Goal: Transaction & Acquisition: Purchase product/service

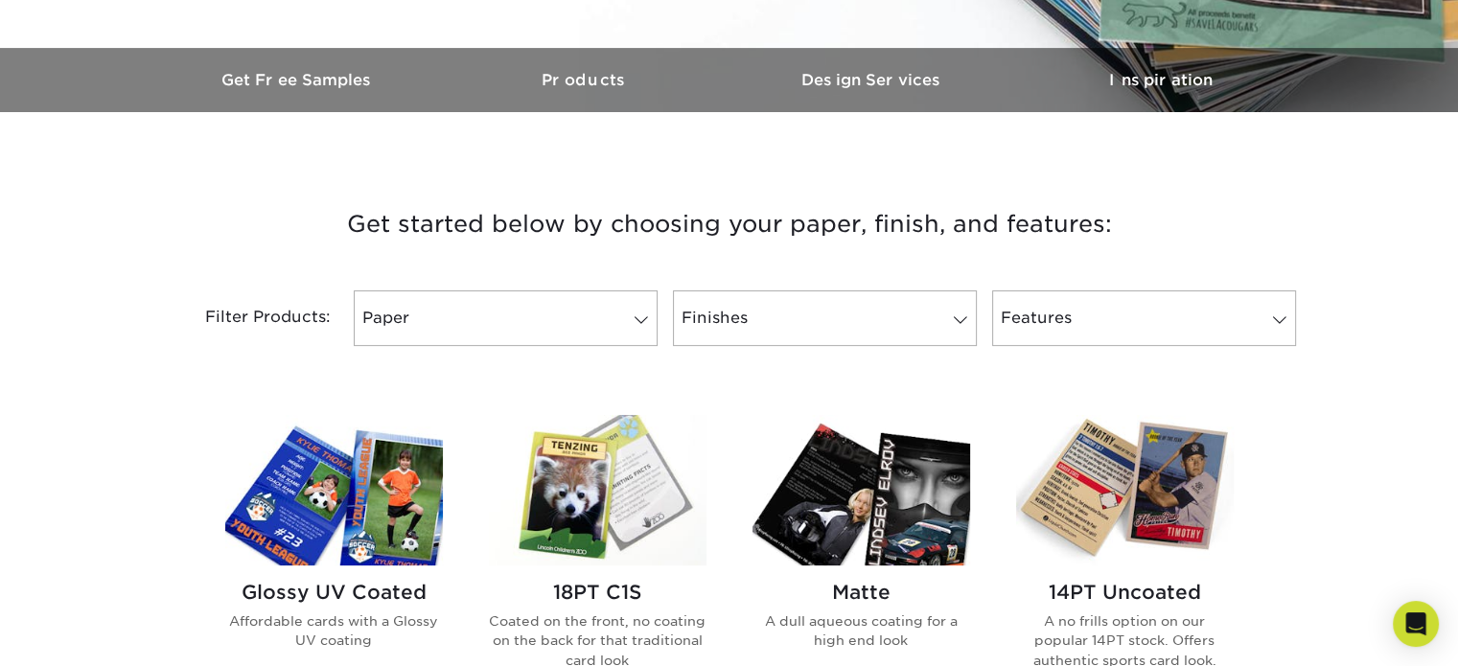
scroll to position [671, 0]
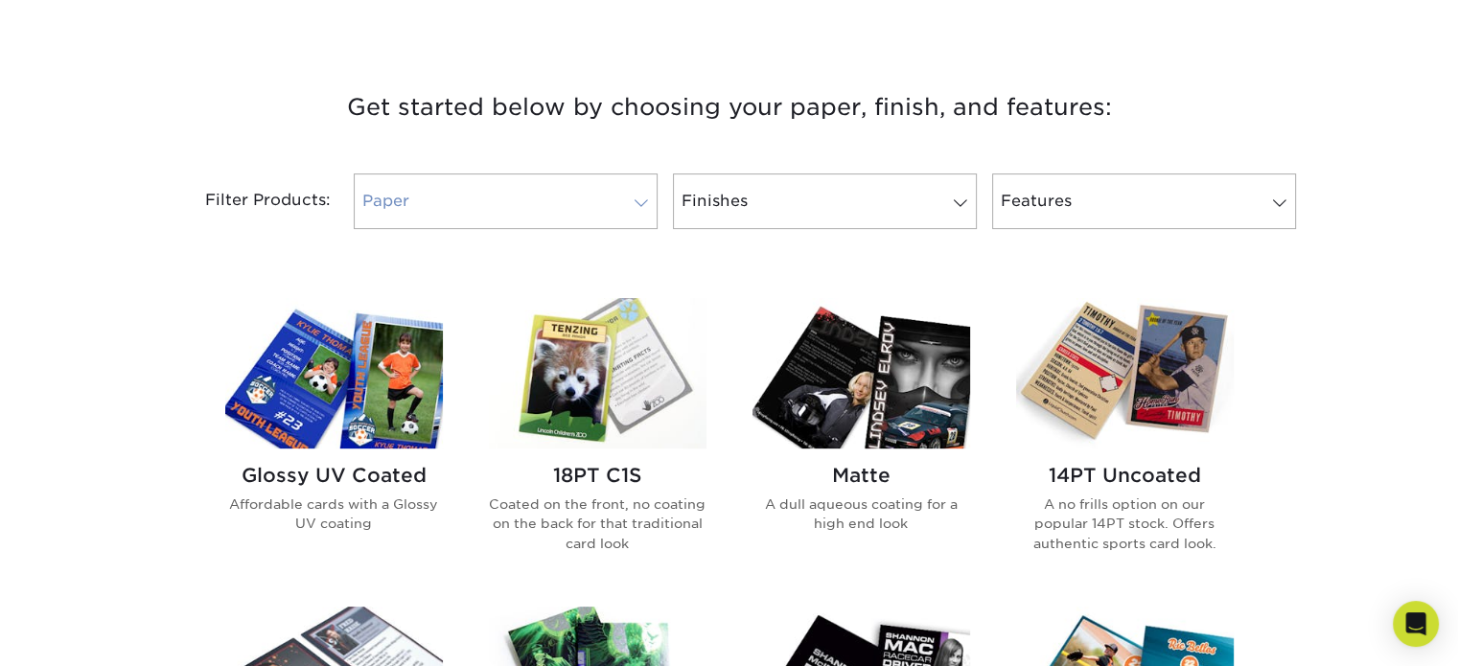
click at [607, 210] on link "Paper" at bounding box center [506, 202] width 304 height 56
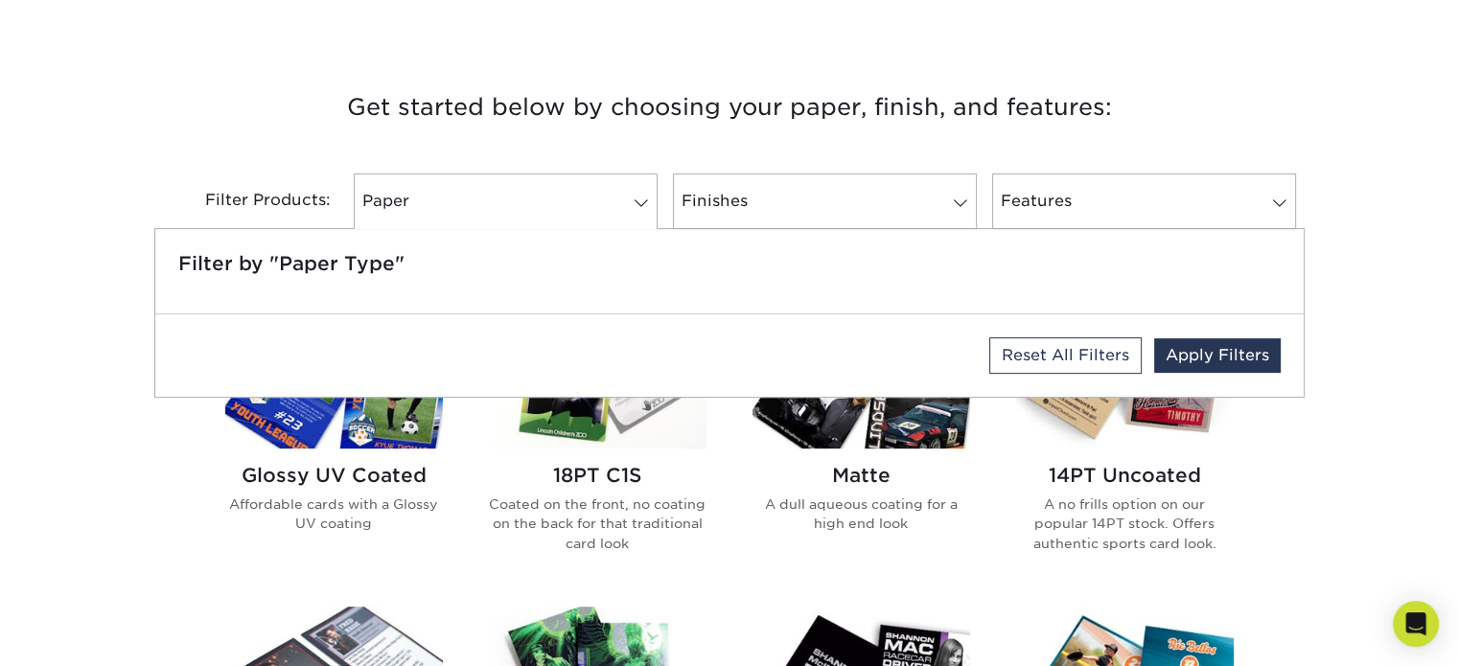
click at [736, 155] on div "Filter Products: Paper Filter by "Paper Type" Reset All Filters Apply Filters F…" at bounding box center [729, 213] width 1150 height 125
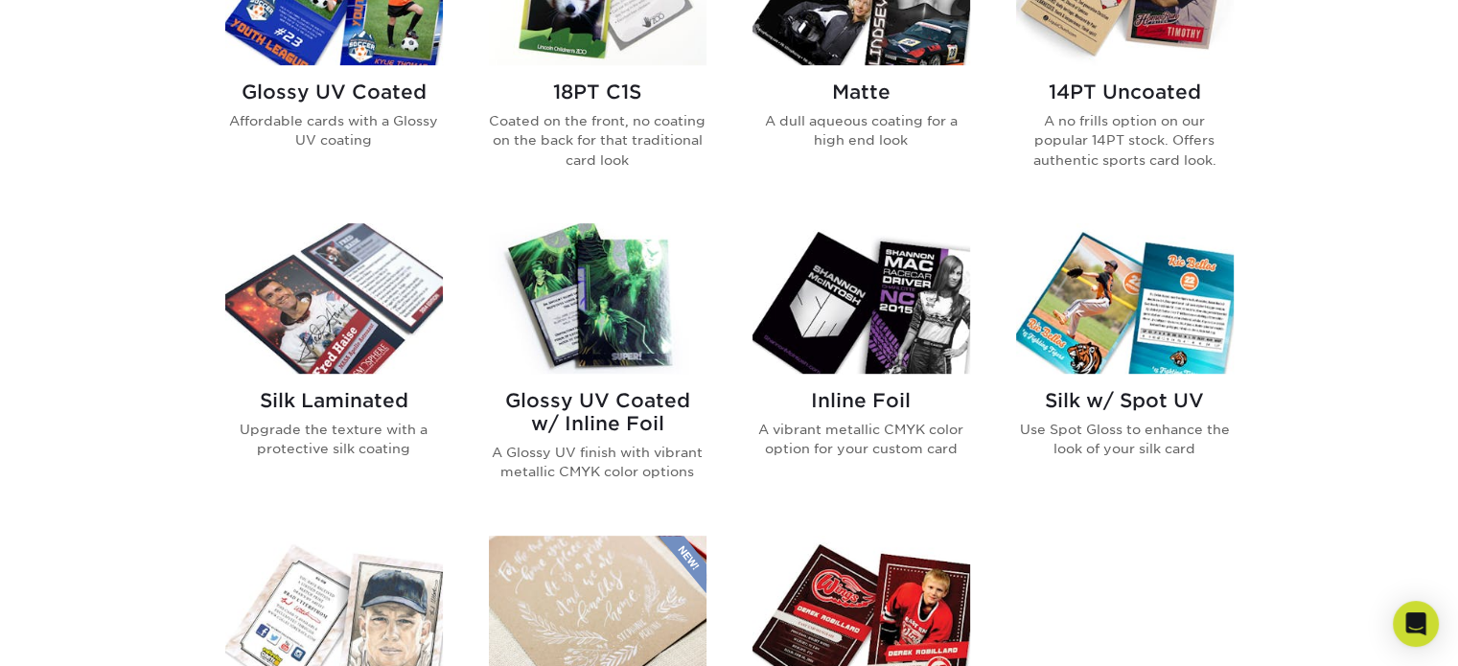
scroll to position [959, 0]
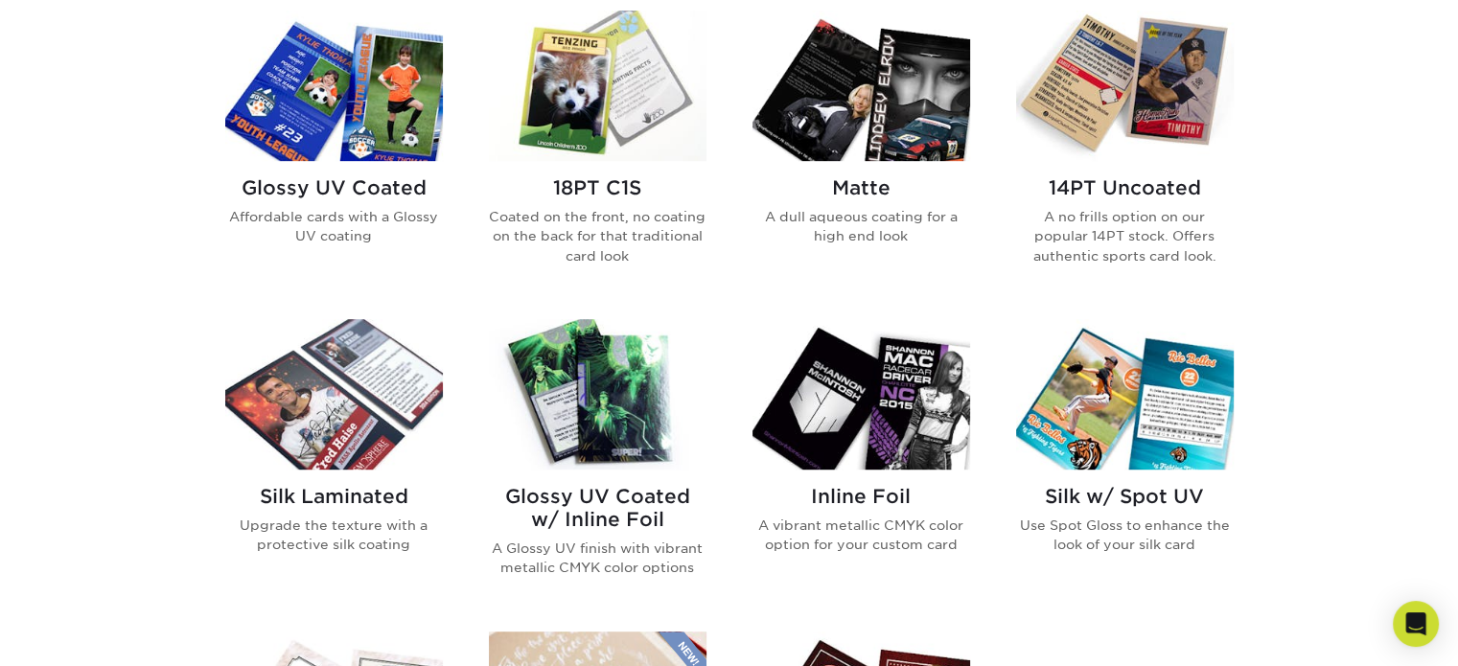
click at [1132, 223] on p "A no frills option on our popular 14PT stock. Offers authentic sports card look." at bounding box center [1125, 236] width 218 height 58
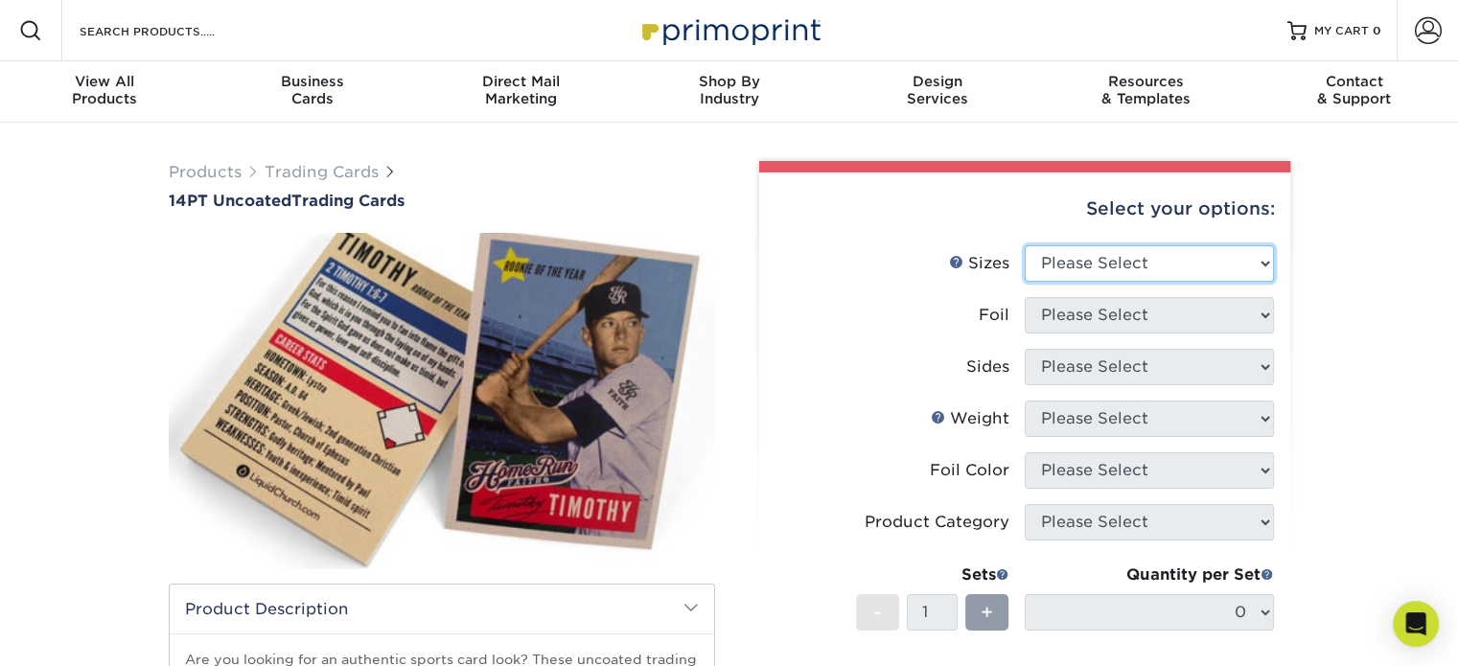
click at [1135, 257] on select "Please Select 2.5" x 3.5"" at bounding box center [1149, 263] width 249 height 36
select select "2.50x3.50"
click at [1025, 245] on select "Please Select 2.5" x 3.5"" at bounding box center [1149, 263] width 249 height 36
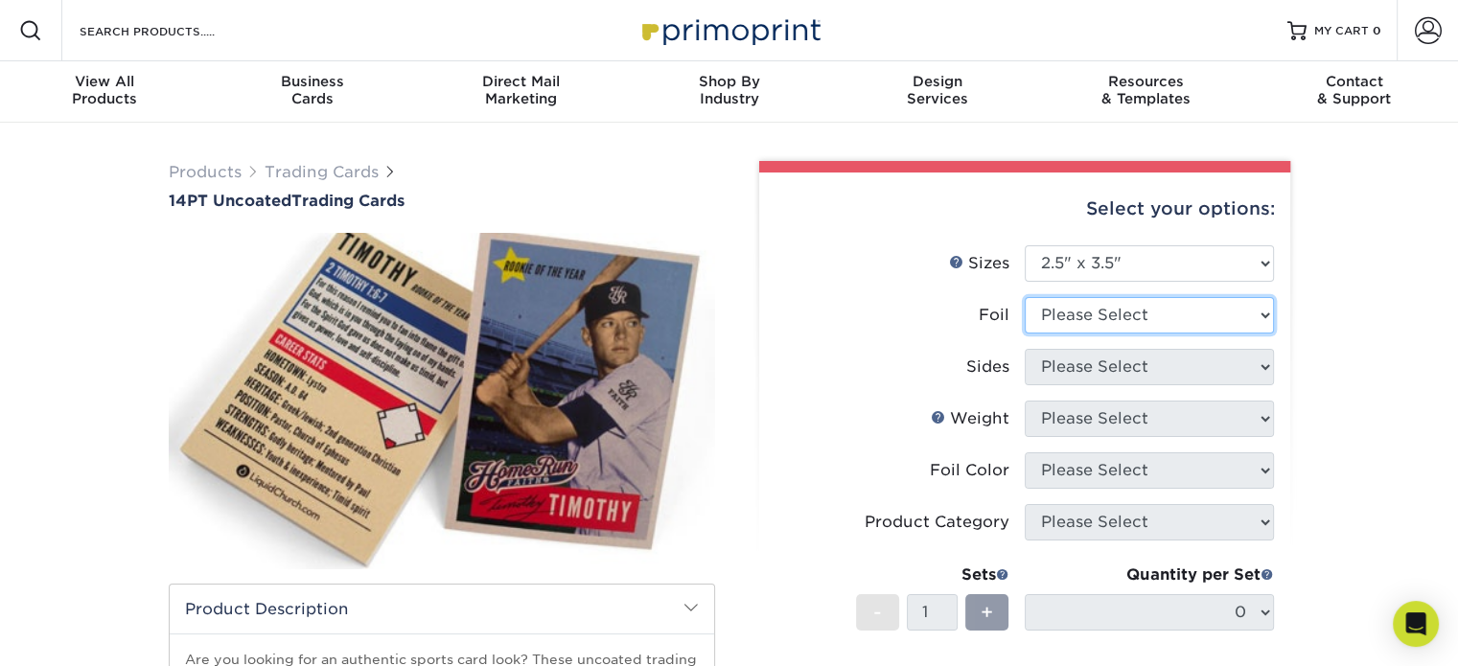
click at [1127, 318] on select "Please Select Yes No" at bounding box center [1149, 315] width 249 height 36
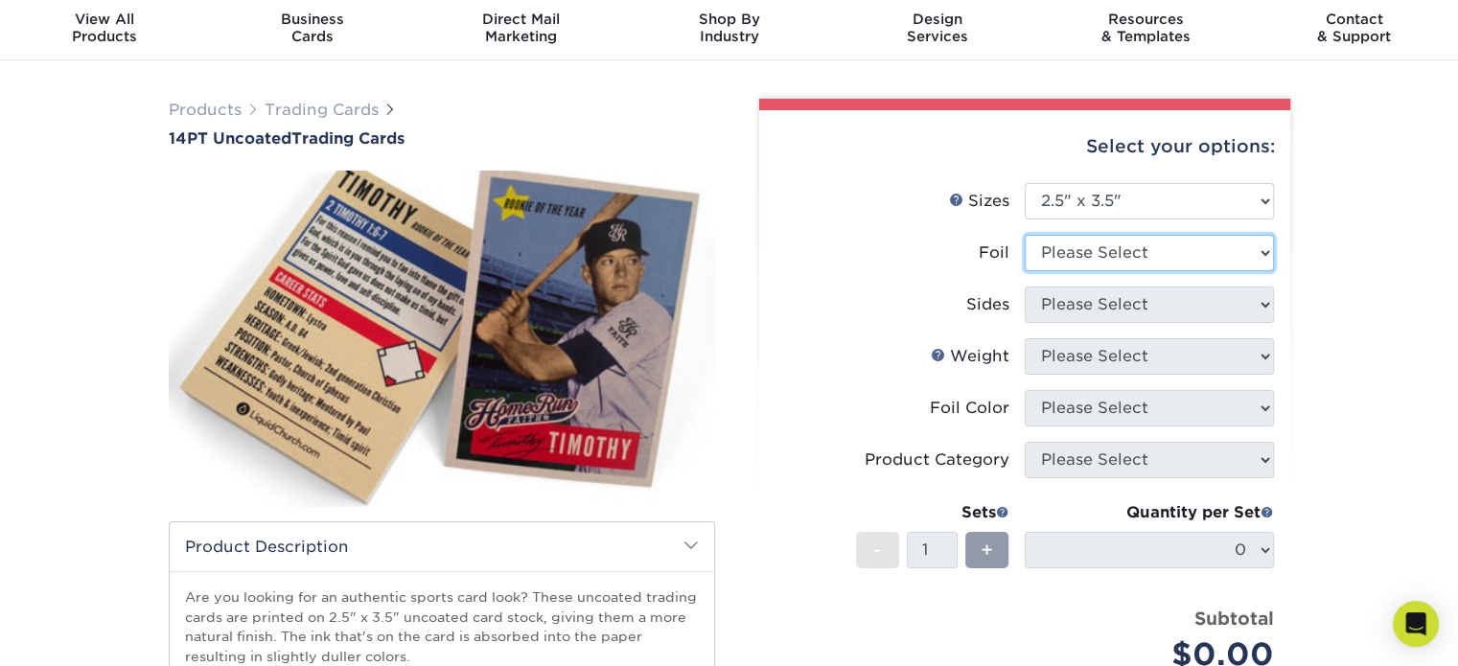
scroll to position [96, 0]
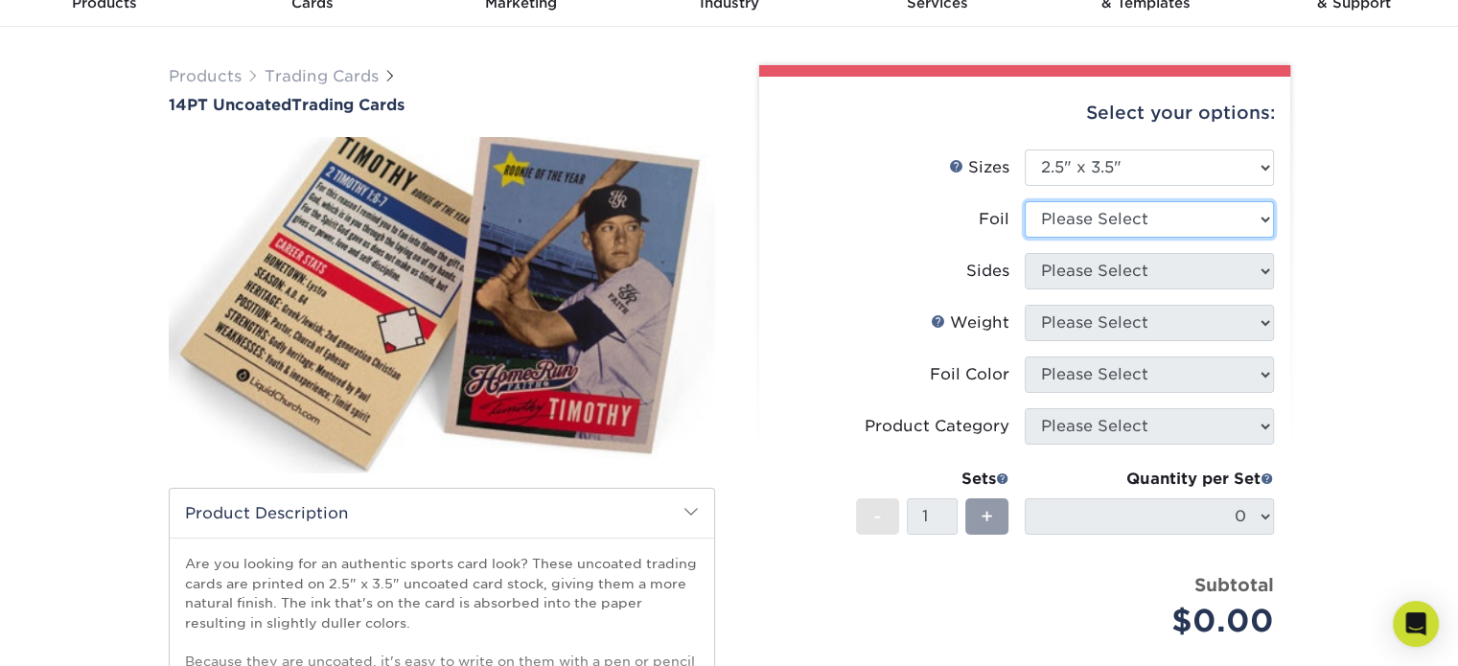
click at [1138, 221] on select "Please Select Yes No" at bounding box center [1149, 219] width 249 height 36
select select "0"
click at [1025, 201] on select "Please Select Yes No" at bounding box center [1149, 219] width 249 height 36
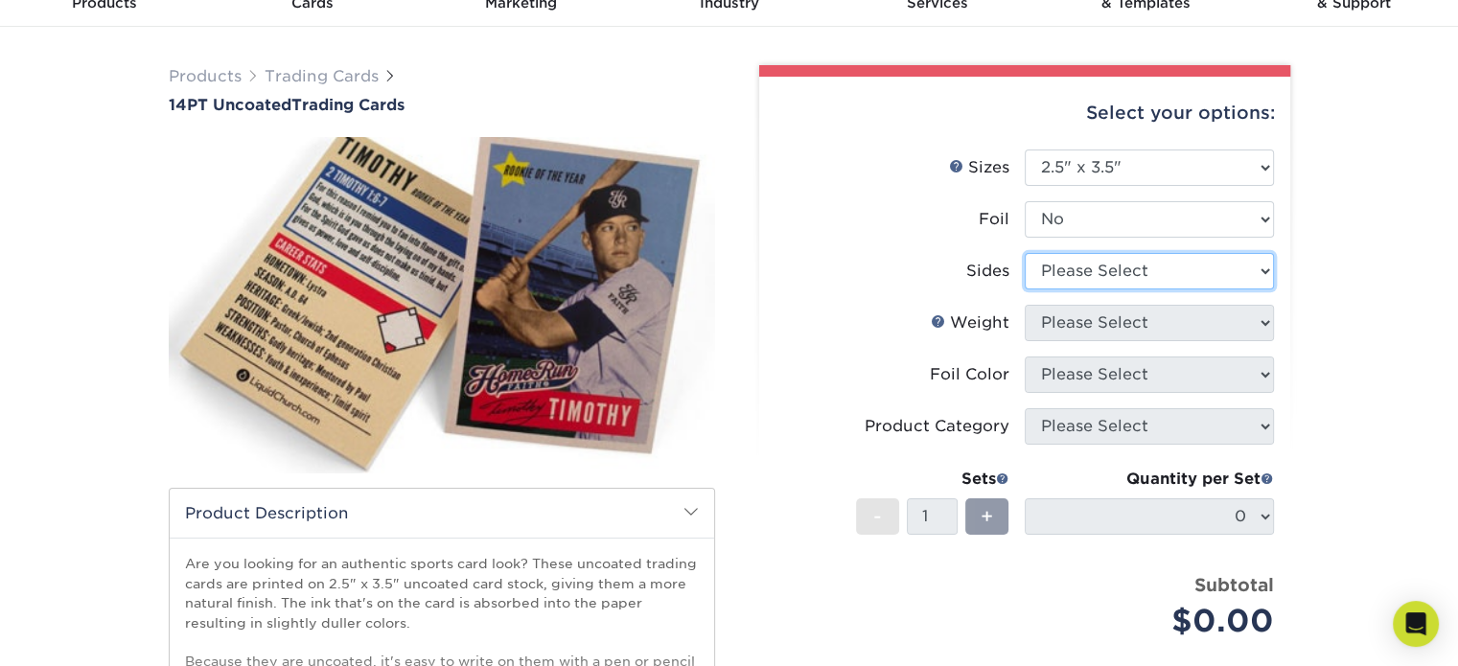
click at [1101, 278] on select "Please Select Print Both Sides Print Front Only" at bounding box center [1149, 271] width 249 height 36
select select "13abbda7-1d64-4f25-8bb2-c179b224825d"
click at [1025, 253] on select "Please Select Print Both Sides Print Front Only" at bounding box center [1149, 271] width 249 height 36
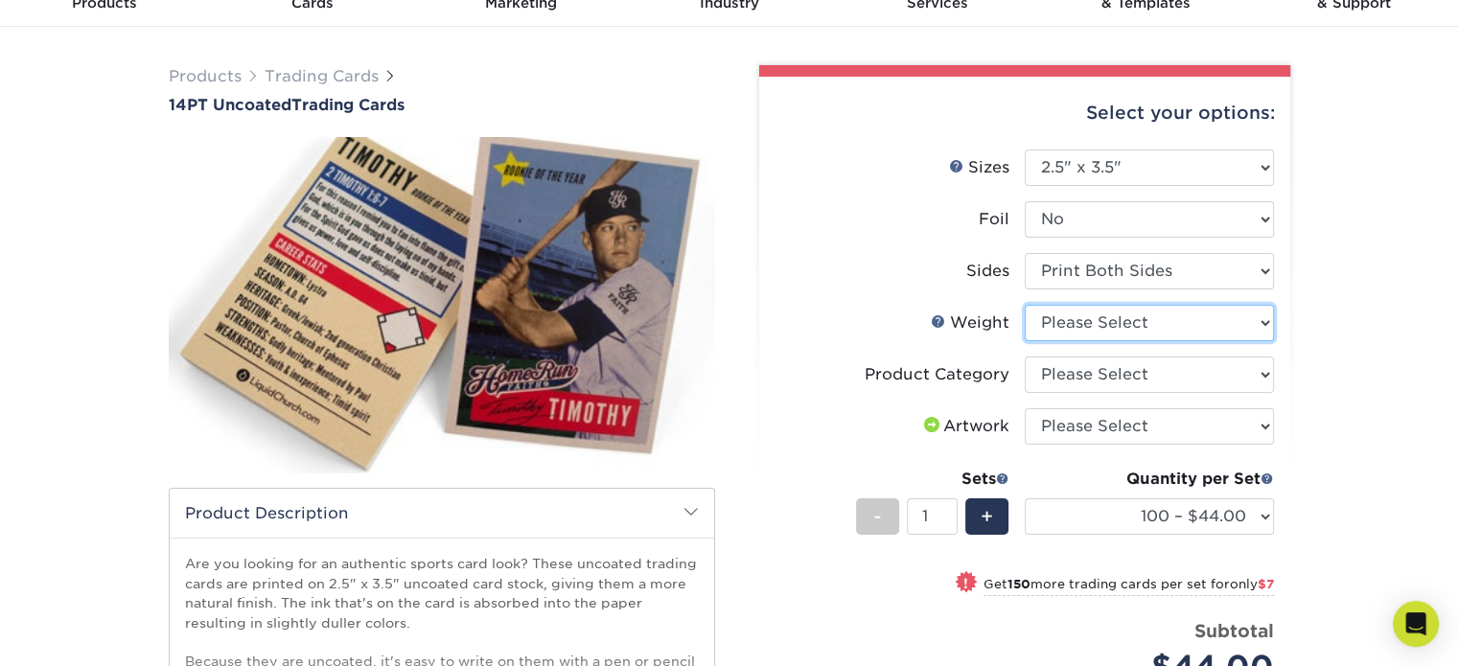
click at [1105, 323] on select "Please Select 14PT Uncoated" at bounding box center [1149, 323] width 249 height 36
select select "14PT Uncoated"
click at [1025, 305] on select "Please Select 14PT Uncoated" at bounding box center [1149, 323] width 249 height 36
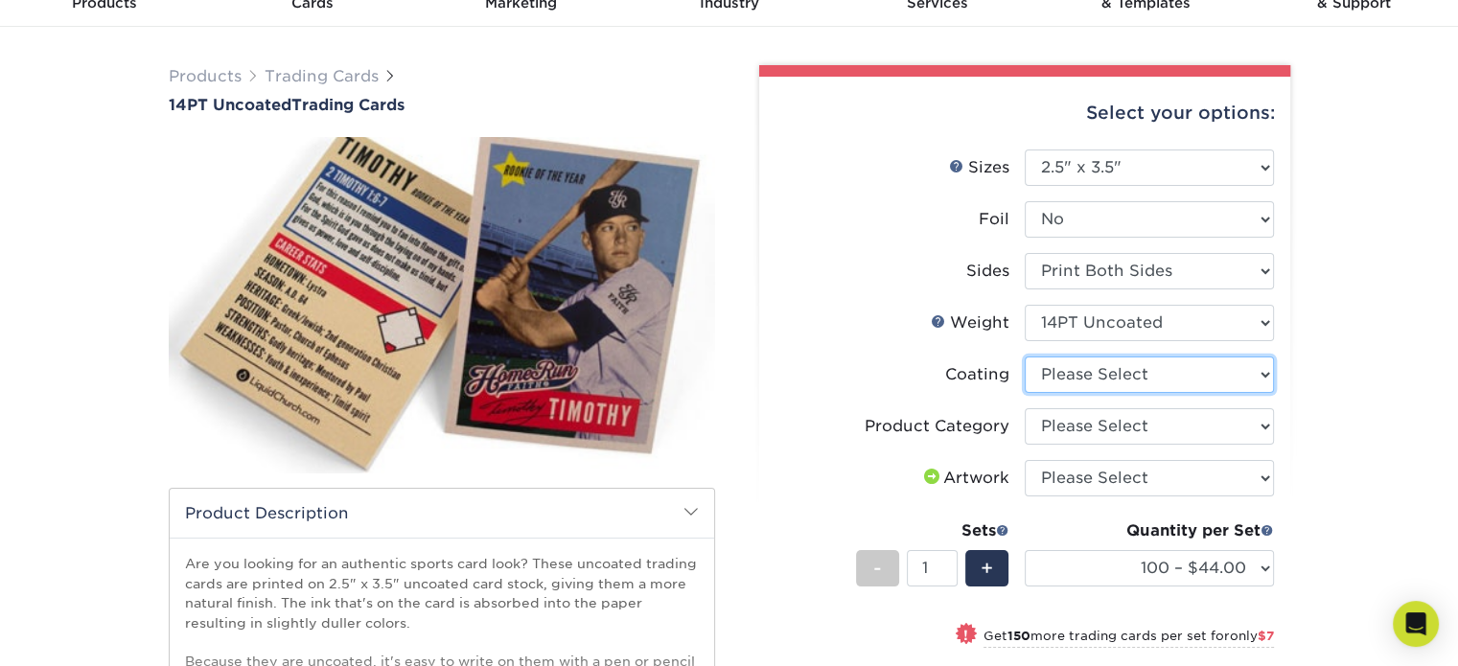
click at [1102, 382] on select at bounding box center [1149, 375] width 249 height 36
select select "3e7618de-abca-4bda-9f97-8b9129e913d8"
click at [1025, 357] on select at bounding box center [1149, 375] width 249 height 36
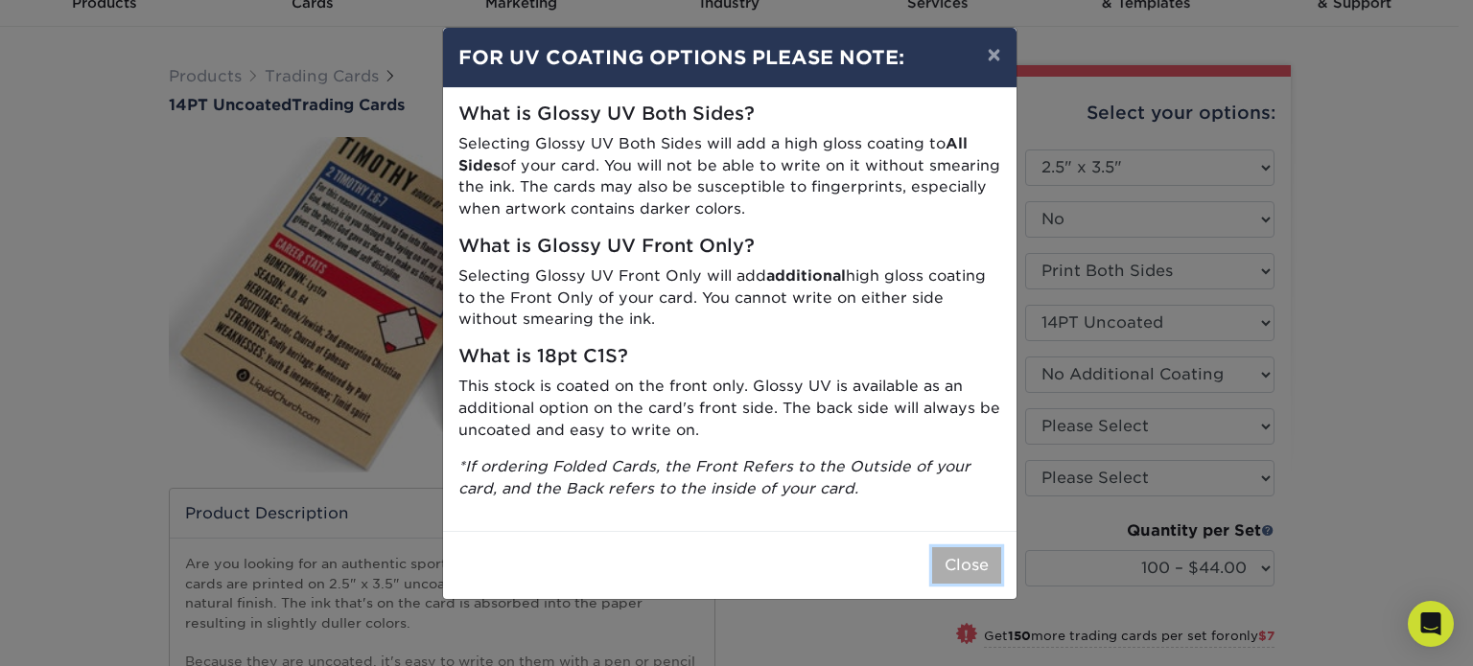
click at [959, 563] on button "Close" at bounding box center [966, 565] width 69 height 36
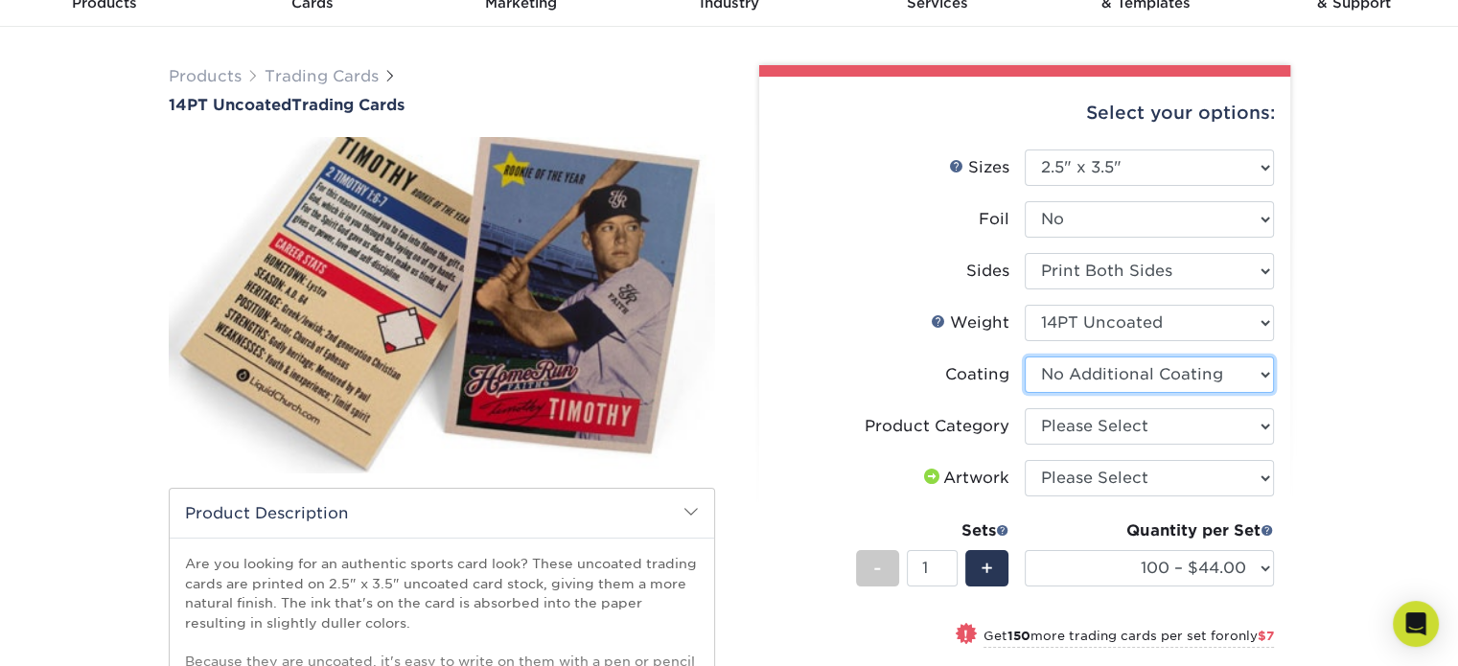
click at [1173, 386] on select at bounding box center [1149, 375] width 249 height 36
click at [1025, 357] on select at bounding box center [1149, 375] width 249 height 36
click at [1136, 430] on select "Please Select Trading Cards" at bounding box center [1149, 426] width 249 height 36
select select "c2f9bce9-36c2-409d-b101-c29d9d031e18"
click at [1025, 408] on select "Please Select Trading Cards" at bounding box center [1149, 426] width 249 height 36
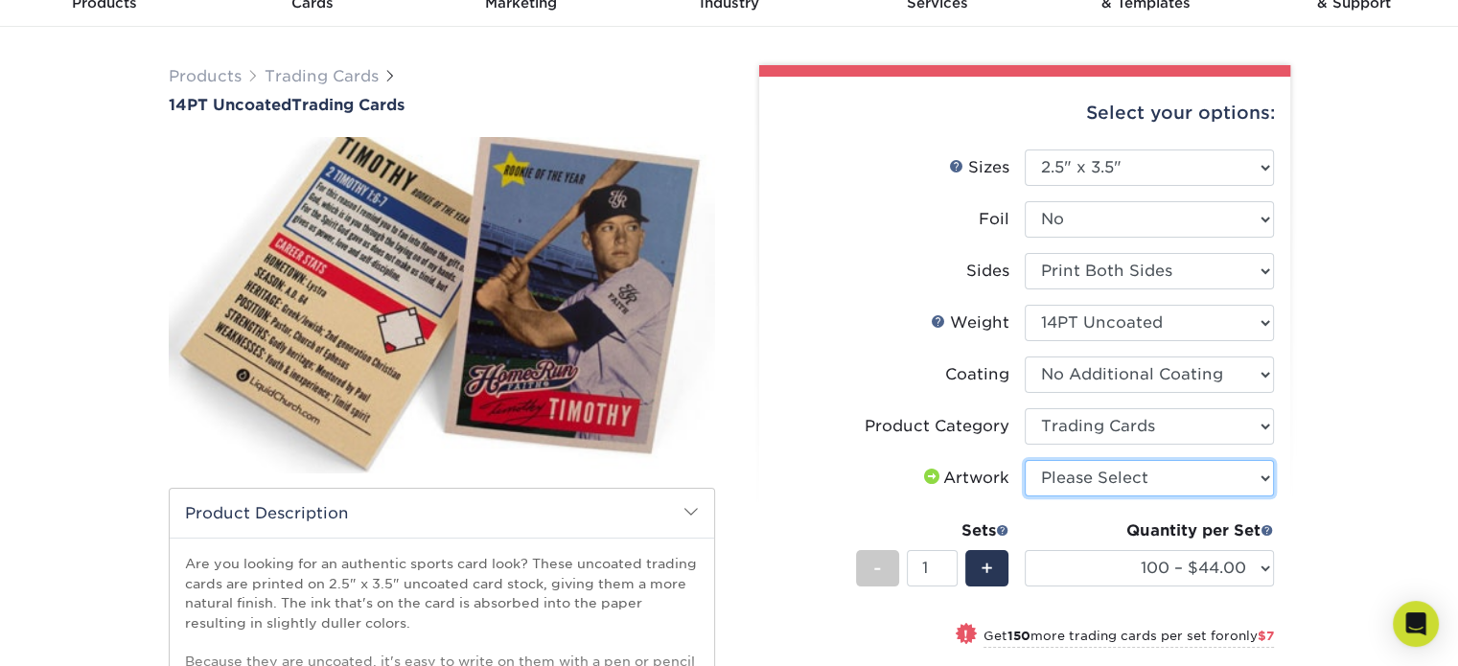
click at [1127, 480] on select "Please Select I will upload files I need a design - $100" at bounding box center [1149, 478] width 249 height 36
select select "upload"
click at [1025, 460] on select "Please Select I will upload files I need a design - $100" at bounding box center [1149, 478] width 249 height 36
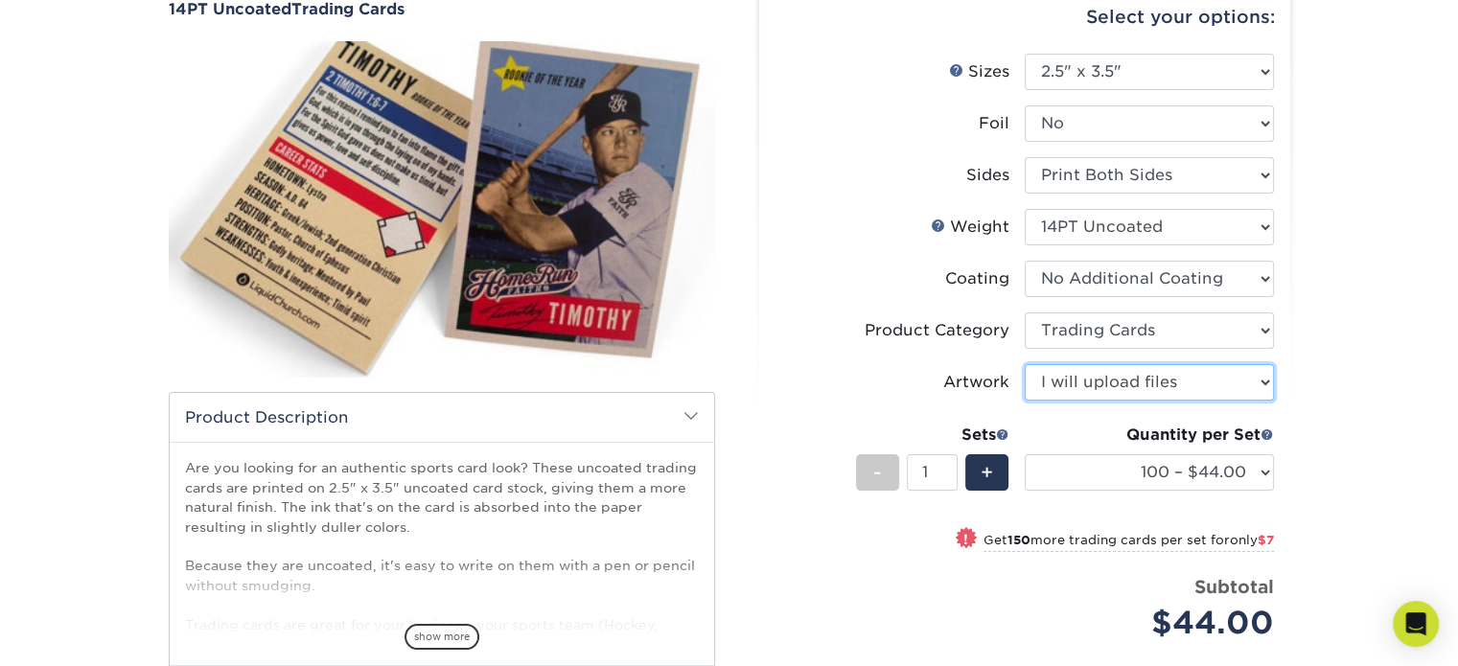
scroll to position [288, 0]
